Goal: Answer question/provide support

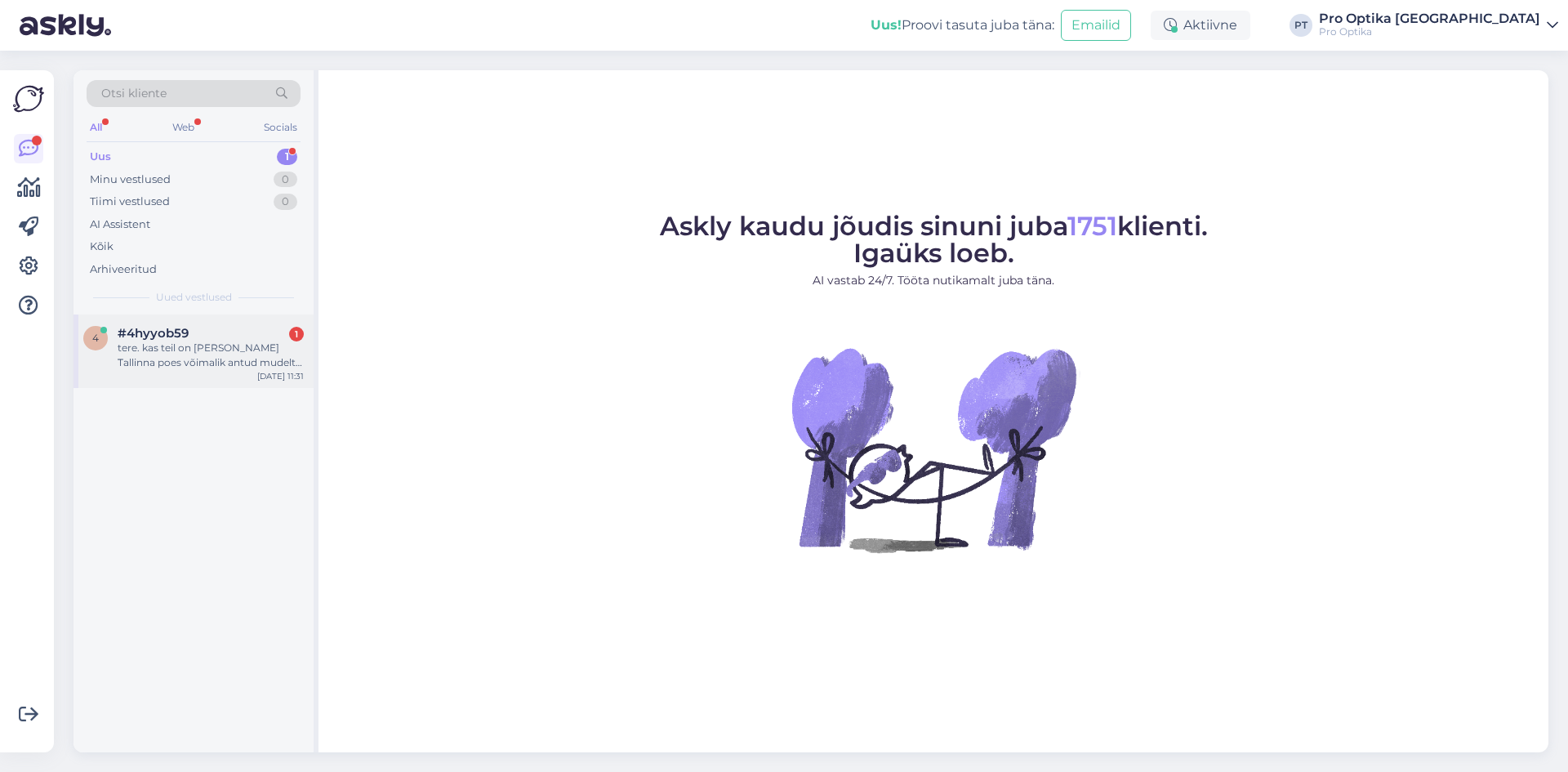
click at [231, 371] on div "4 #4hyyob59 1 tere. kas teil on [PERSON_NAME] Tallinna poes võimalik antud mude…" at bounding box center [193, 351] width 240 height 74
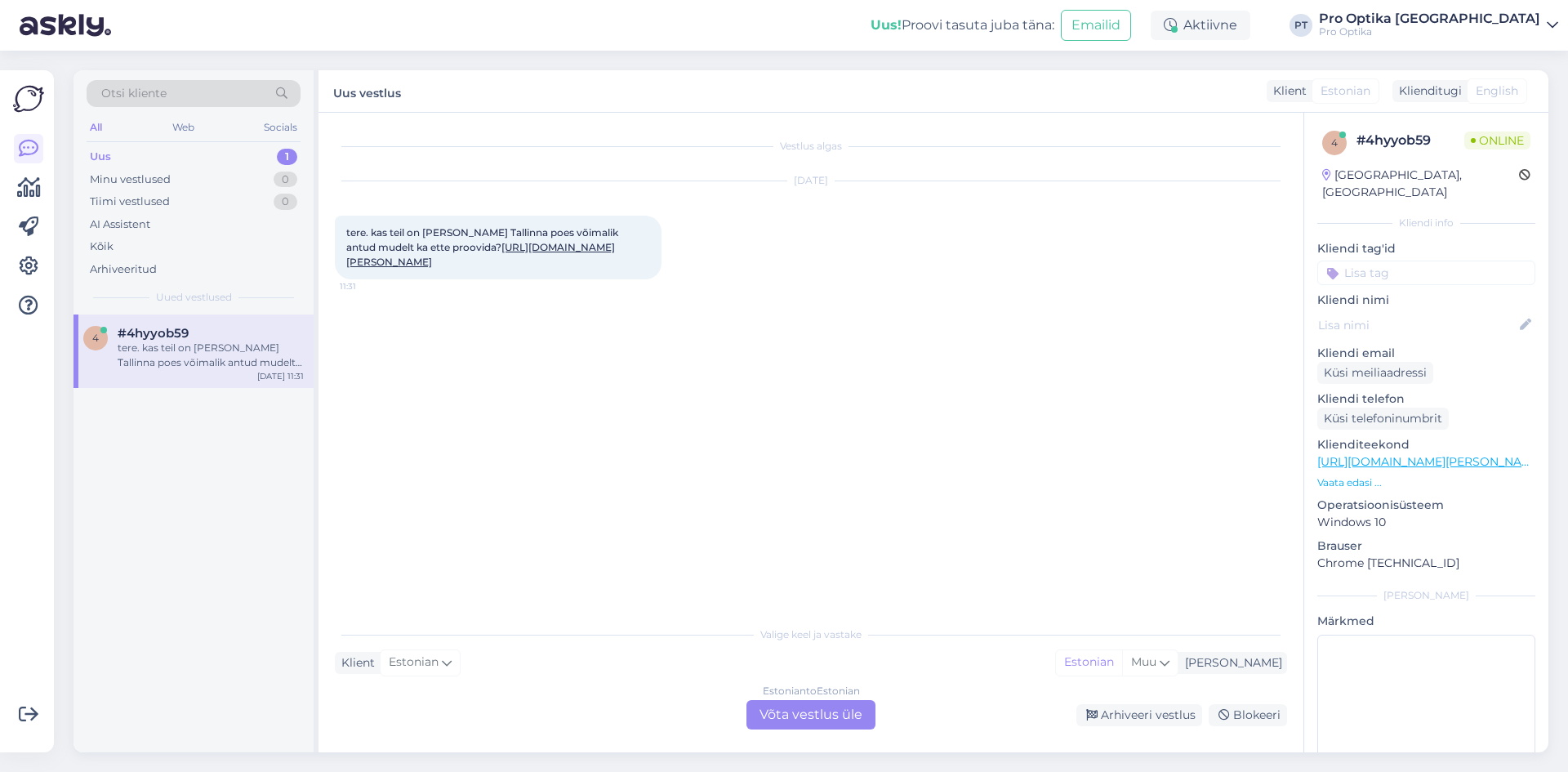
click at [783, 722] on div "Estonian to Estonian Võta vestlus üle" at bounding box center [811, 715] width 129 height 30
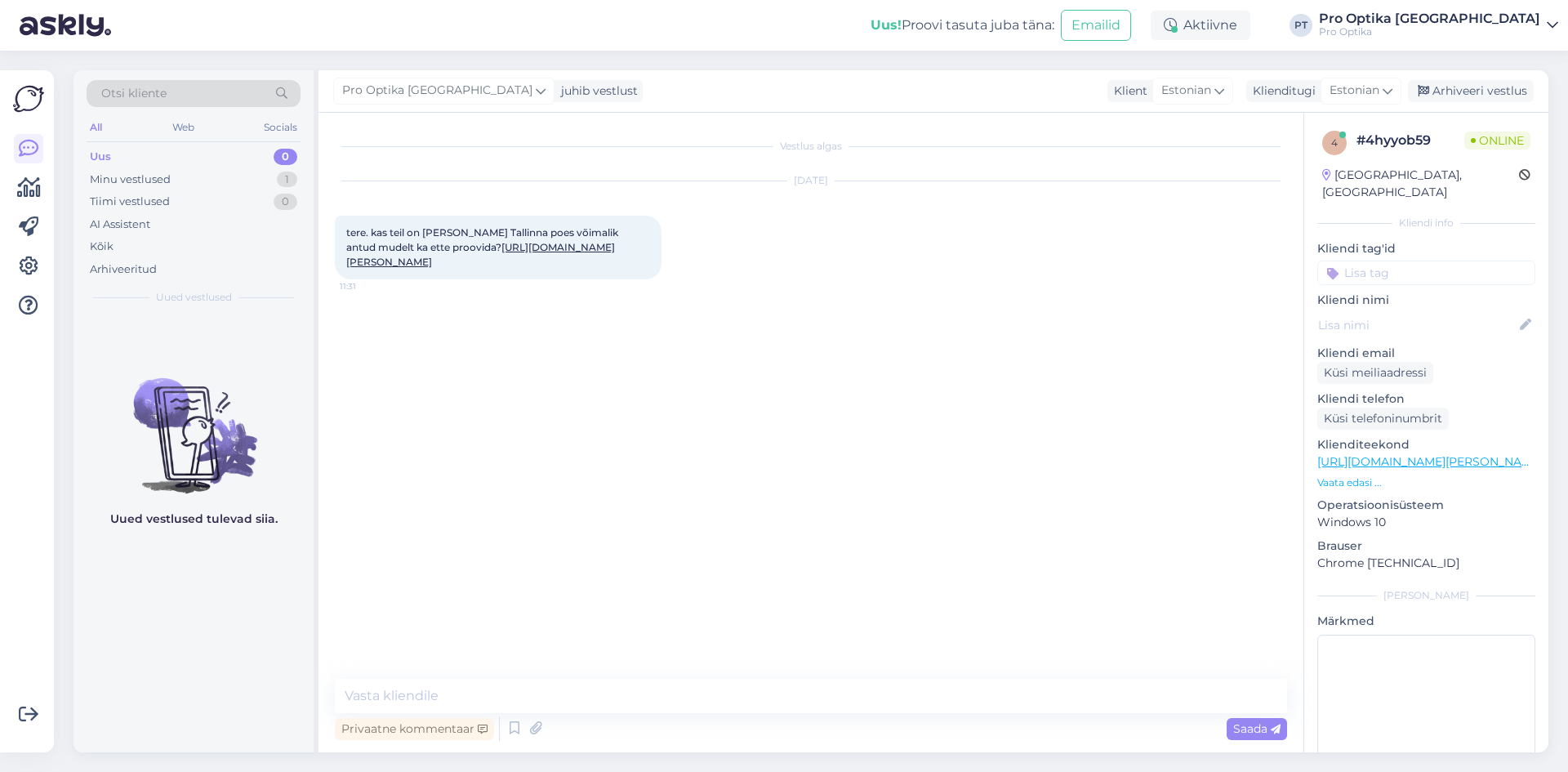
click at [461, 262] on link "[URL][DOMAIN_NAME][PERSON_NAME]" at bounding box center [480, 254] width 268 height 27
click at [539, 697] on textarea at bounding box center [810, 696] width 952 height 34
type textarea "Tere!R"
type textarea "a"
type textarea "R"
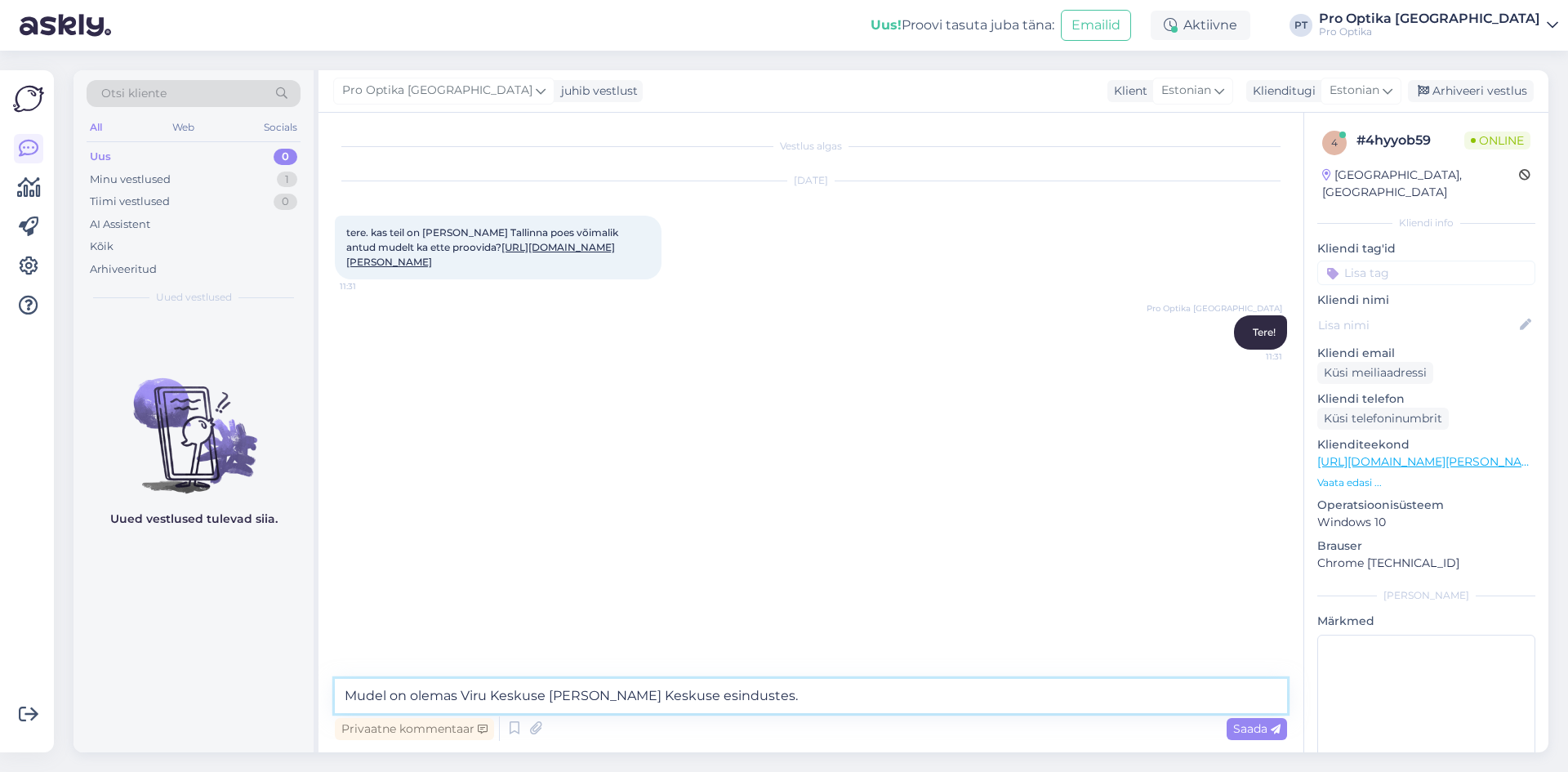
type textarea "Mudel on olemas Viru Keskuse [PERSON_NAME] Keskuse esindustes. '"
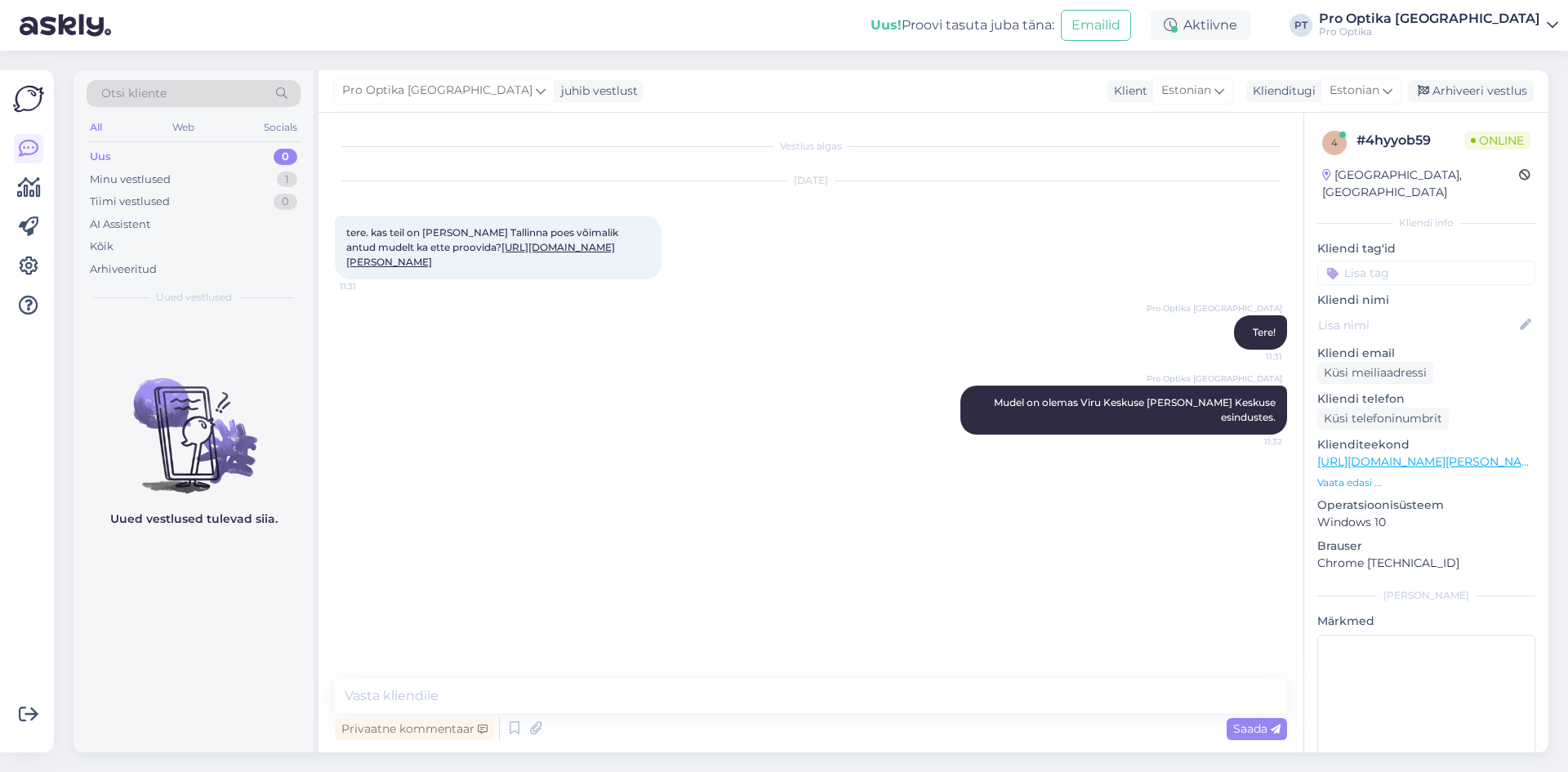
click at [249, 671] on div "Uued vestlused tulevad siia." at bounding box center [193, 533] width 240 height 438
click at [512, 728] on icon at bounding box center [514, 728] width 20 height 24
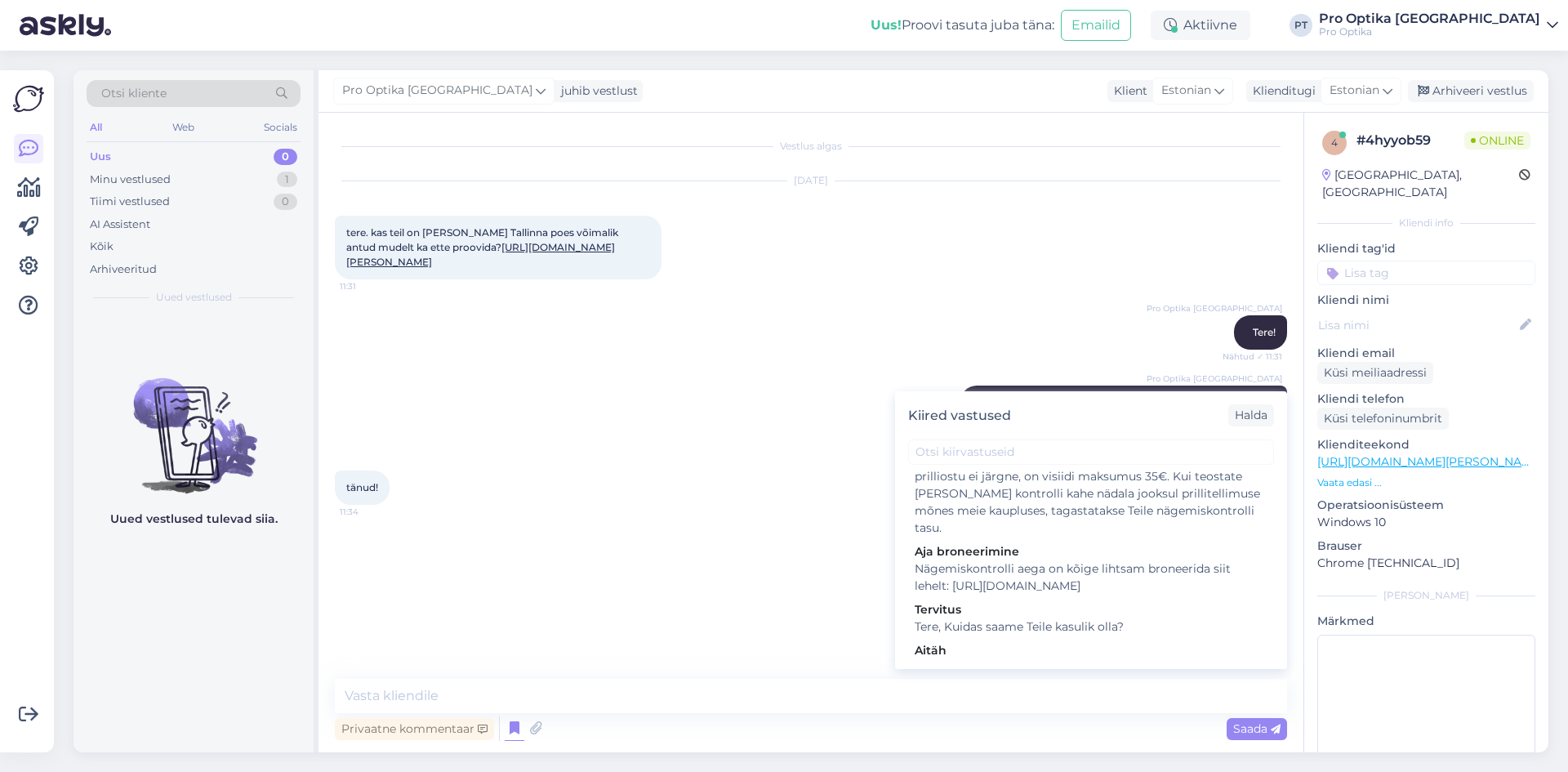
scroll to position [408, 0]
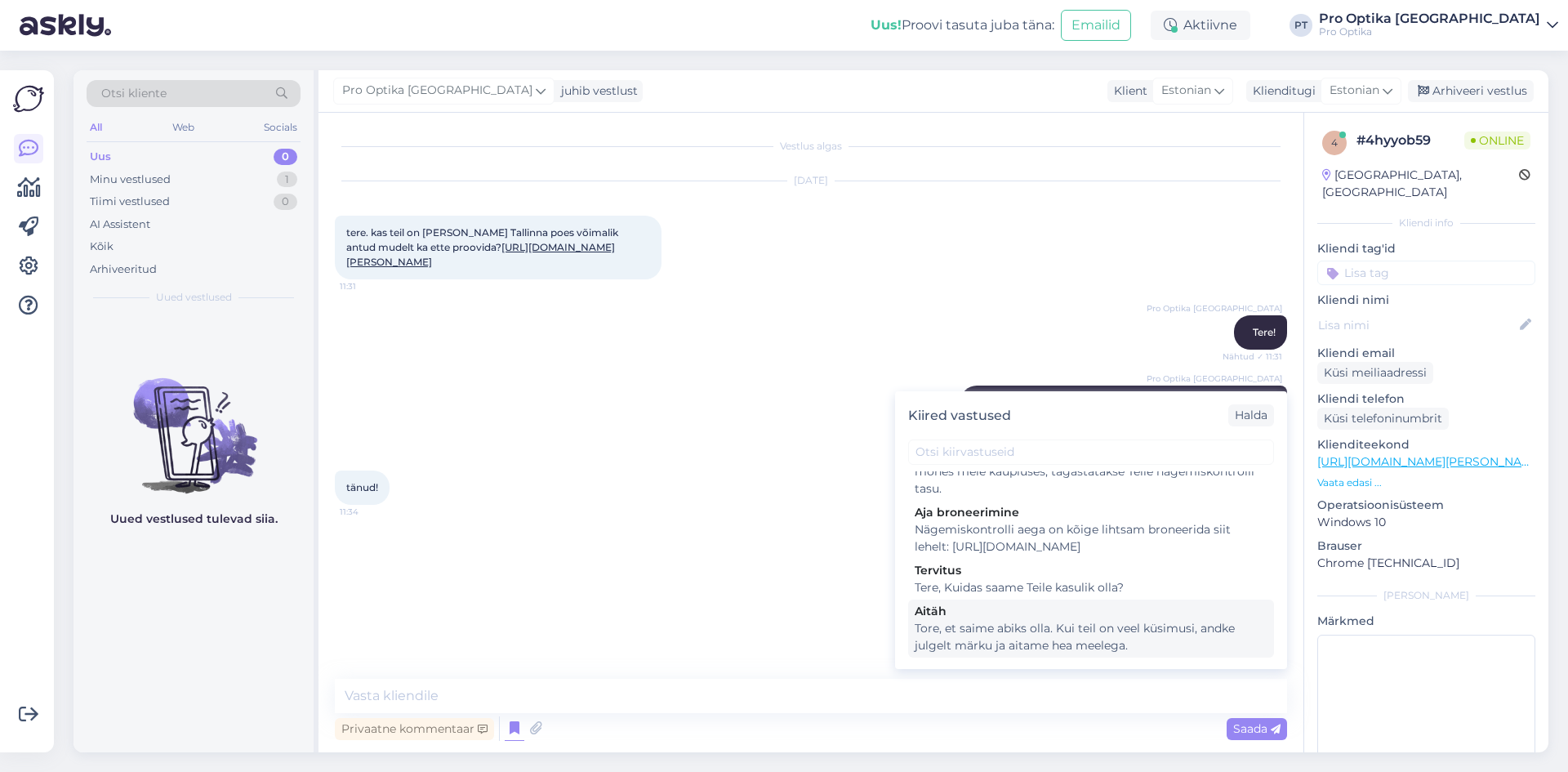
click at [1046, 646] on div "Tore, et saime abiks olla. Kui teil on veel küsimusi, andke julgelt märku ja ai…" at bounding box center [1091, 637] width 353 height 34
type textarea "Tore, et saime abiks olla. Kui teil on veel küsimusi, andke julgelt märku ja ai…"
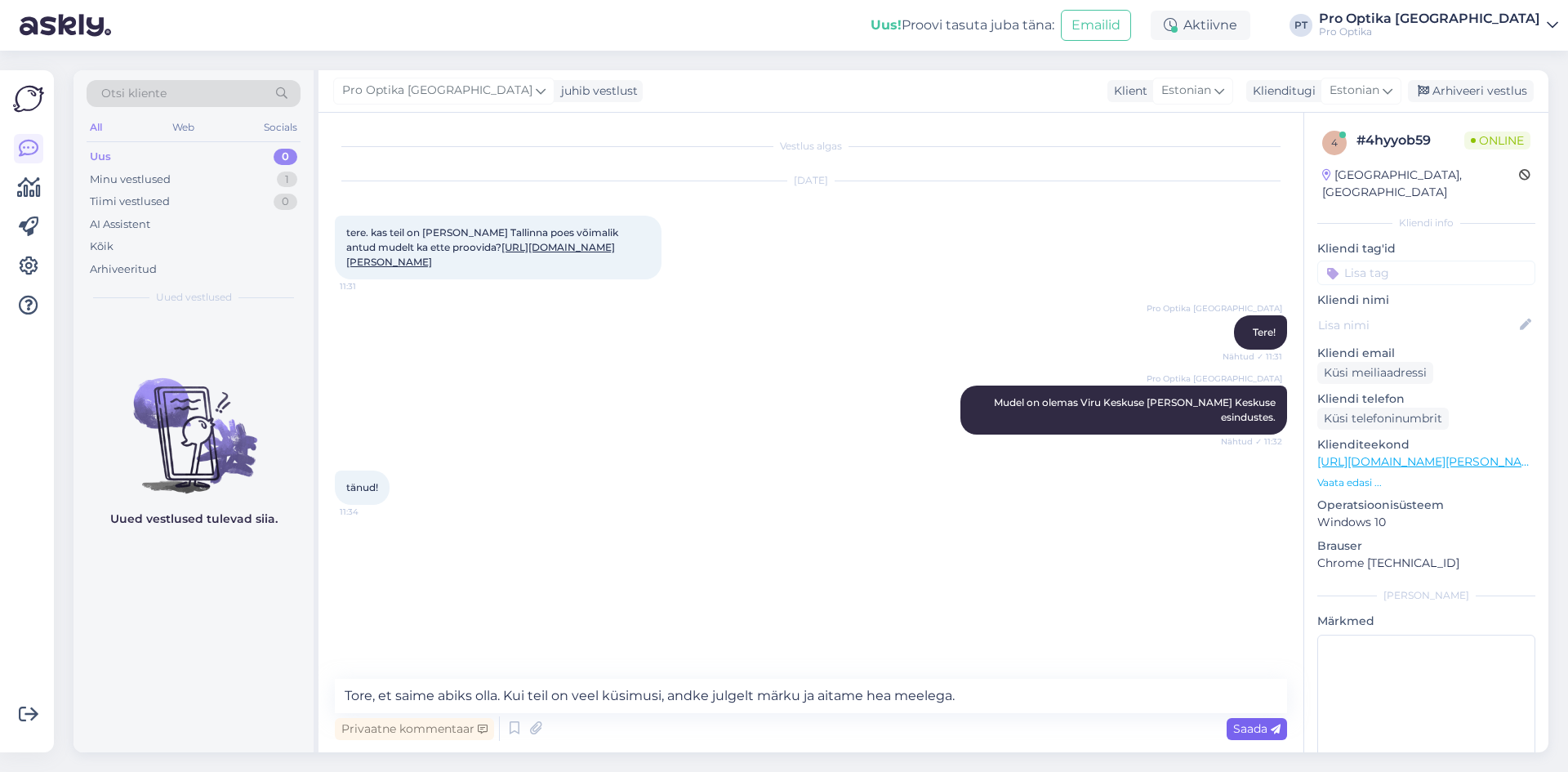
click at [1251, 733] on span "Saada" at bounding box center [1257, 728] width 48 height 14
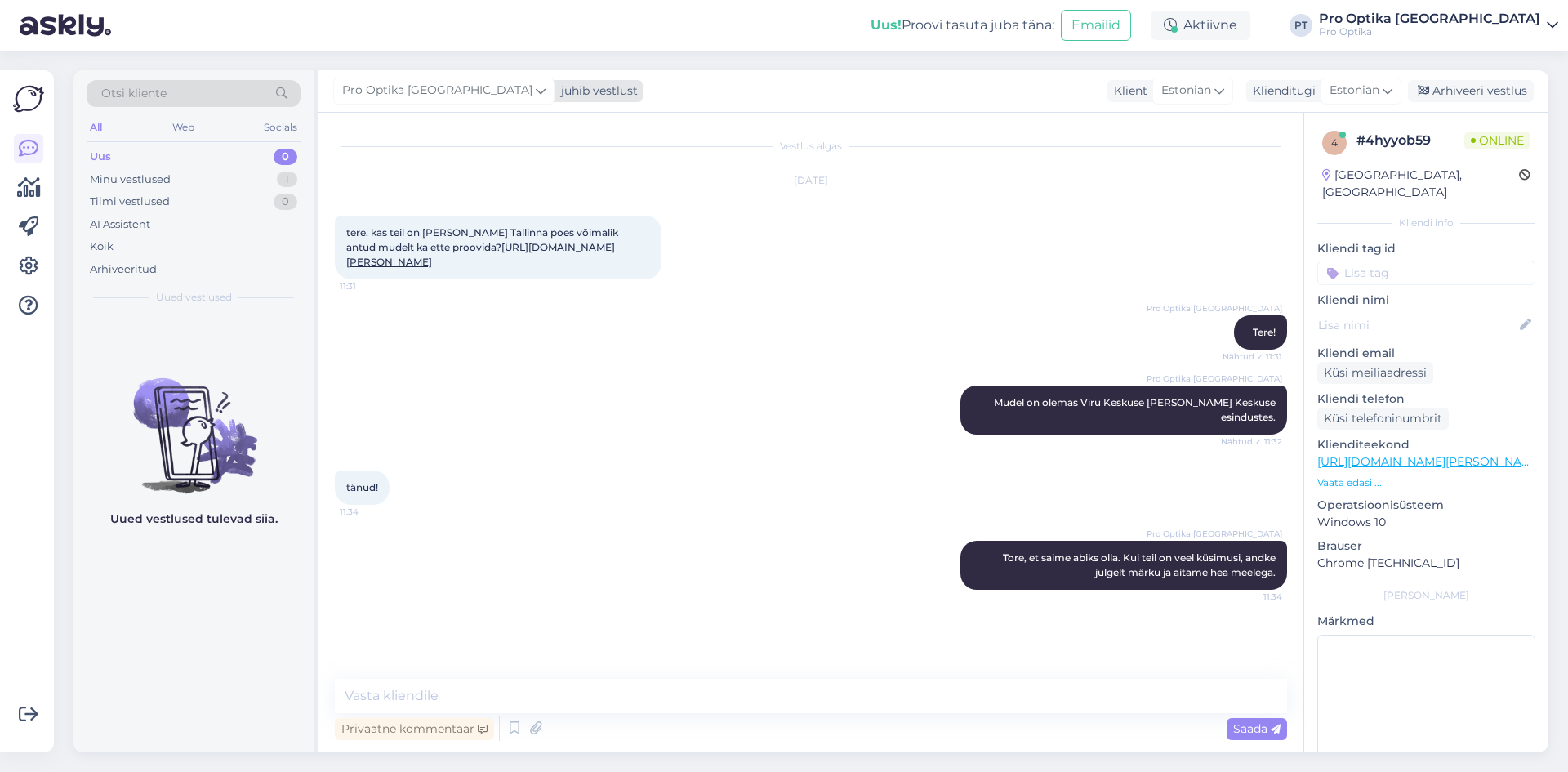
drag, startPoint x: 164, startPoint y: 595, endPoint x: 363, endPoint y: 92, distance: 540.9
click at [163, 593] on div "Uued vestlused tulevad siia." at bounding box center [193, 533] width 240 height 438
